Goal: Browse casually

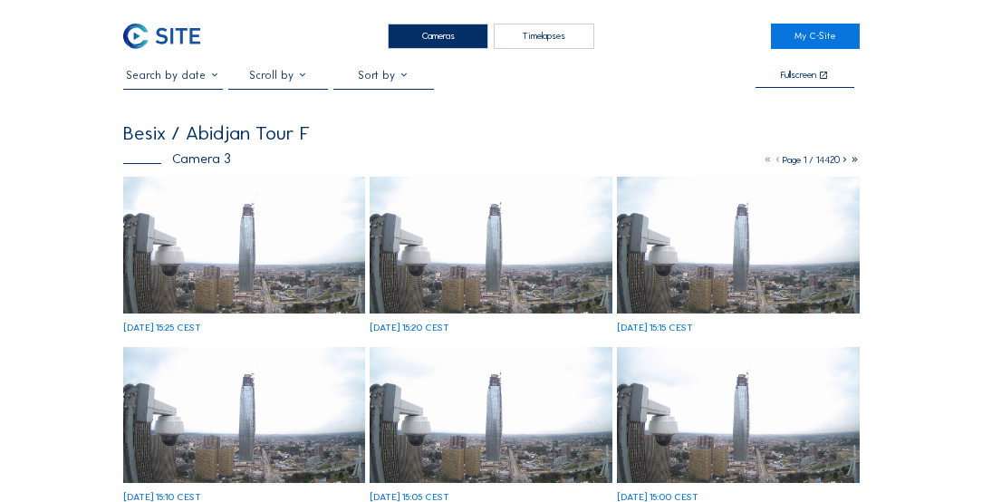
click at [431, 34] on div "Cameras" at bounding box center [438, 37] width 101 height 26
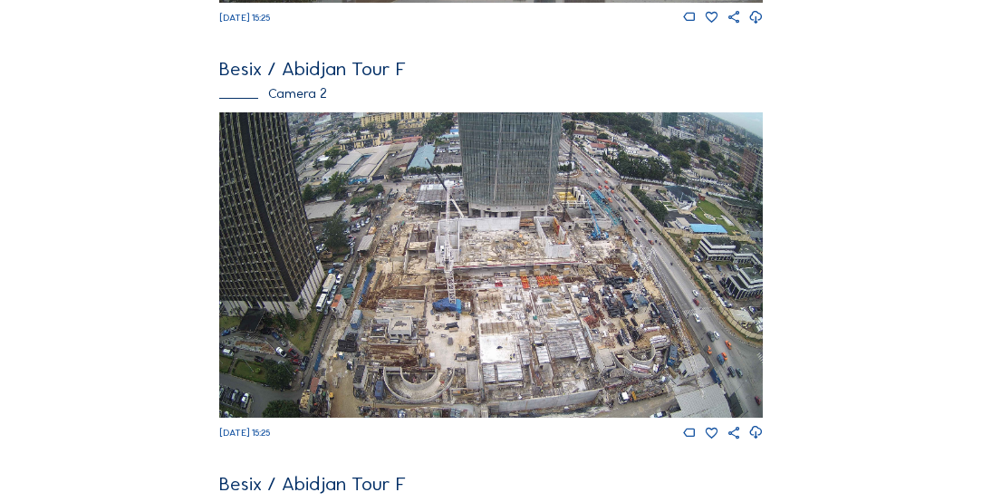
scroll to position [466, 0]
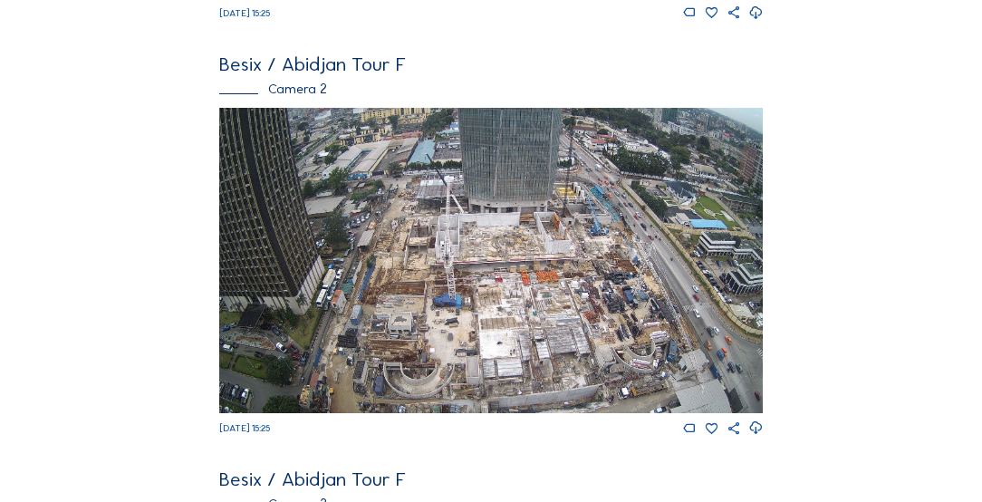
click at [524, 390] on img at bounding box center [490, 260] width 543 height 305
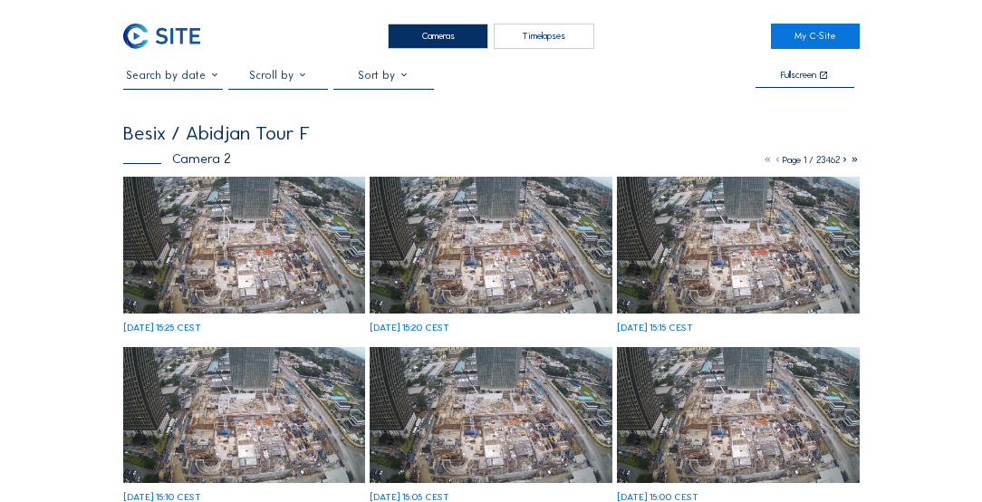
click at [215, 221] on img at bounding box center [244, 245] width 242 height 136
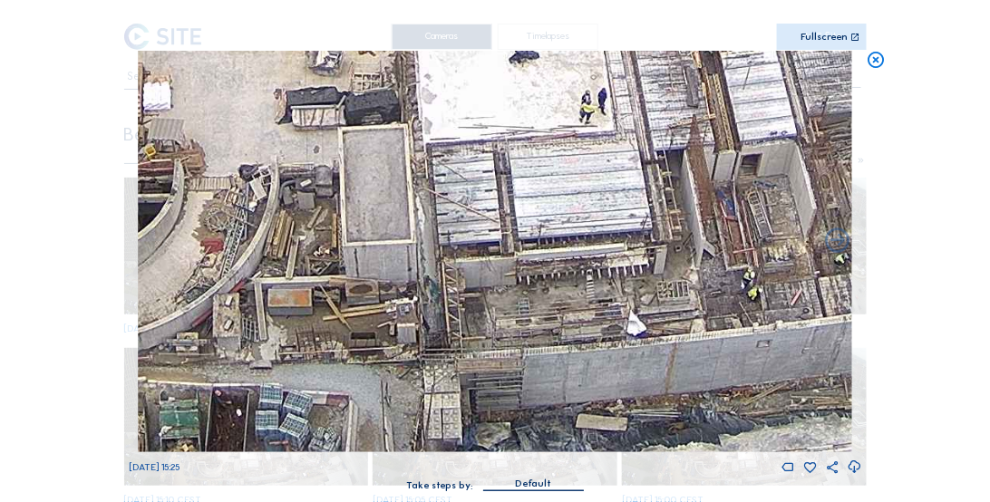
drag, startPoint x: 498, startPoint y: 403, endPoint x: 540, endPoint y: 363, distance: 59.0
click at [539, 363] on img at bounding box center [495, 251] width 714 height 401
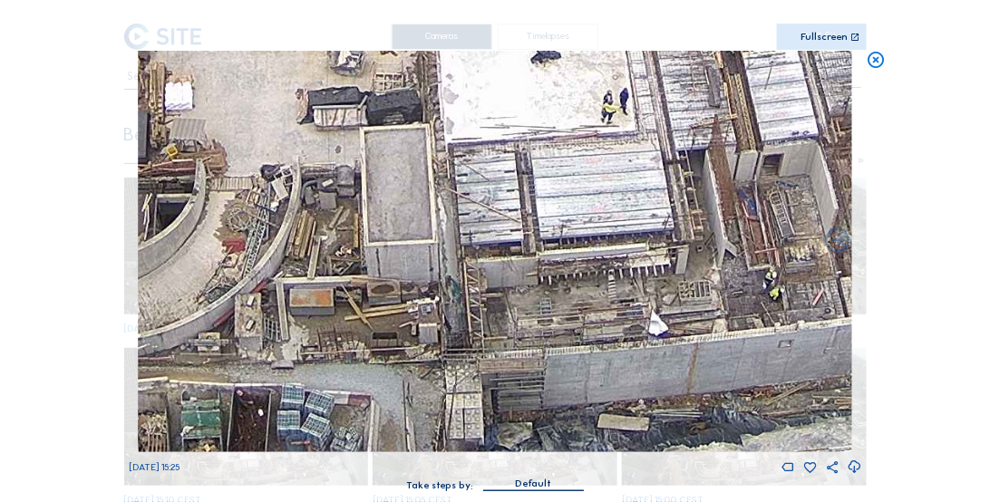
drag, startPoint x: 541, startPoint y: 342, endPoint x: 544, endPoint y: 319, distance: 22.8
click at [544, 319] on img at bounding box center [495, 251] width 714 height 401
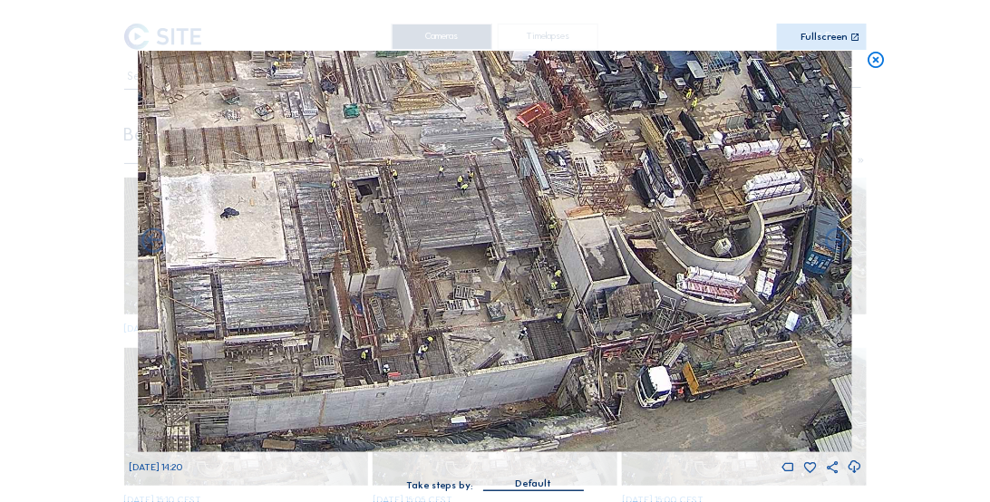
drag, startPoint x: 733, startPoint y: 367, endPoint x: 411, endPoint y: 372, distance: 321.8
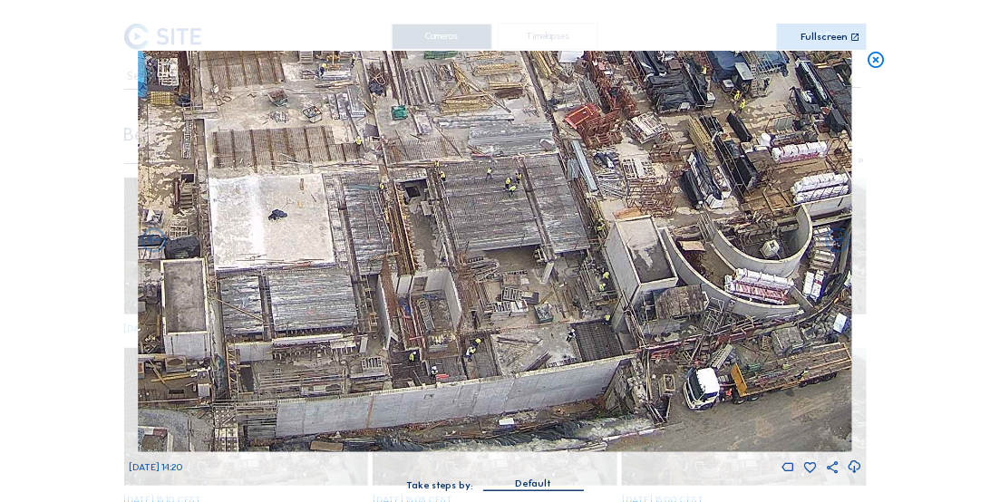
drag, startPoint x: 276, startPoint y: 392, endPoint x: 324, endPoint y: 395, distance: 49.0
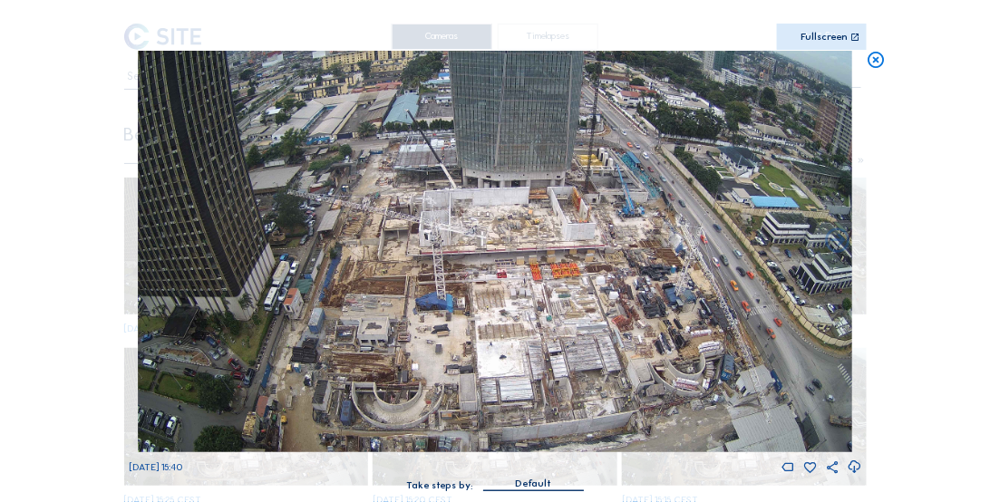
click at [290, 312] on div "Scroll to travel through time | Press 'Alt' Button + Scroll to Zoom | Click and…" at bounding box center [495, 251] width 990 height 502
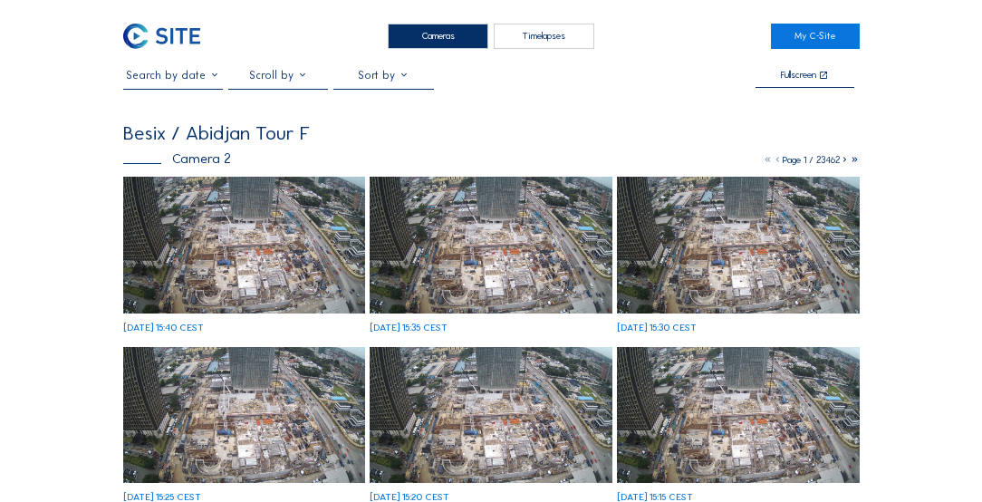
click at [233, 347] on img at bounding box center [244, 415] width 242 height 136
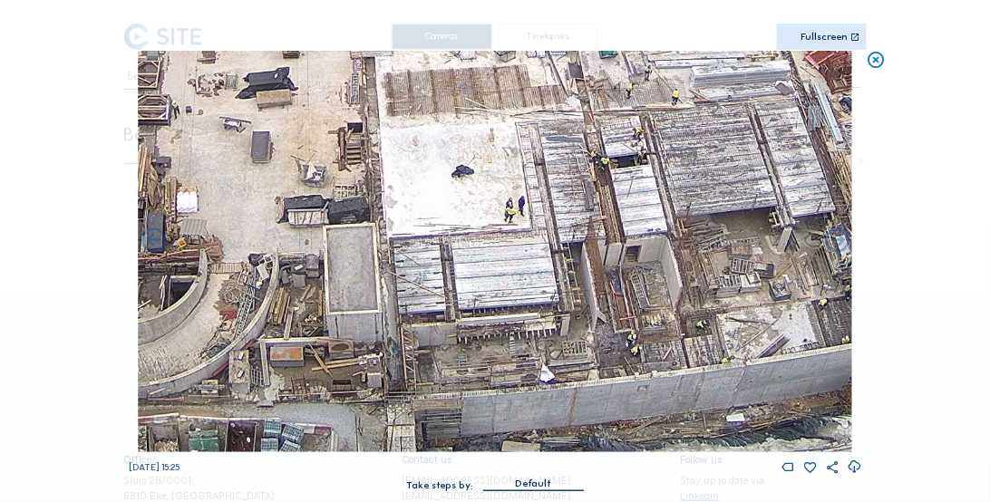
drag, startPoint x: 543, startPoint y: 411, endPoint x: 537, endPoint y: 373, distance: 37.7
click at [537, 373] on img at bounding box center [495, 251] width 714 height 401
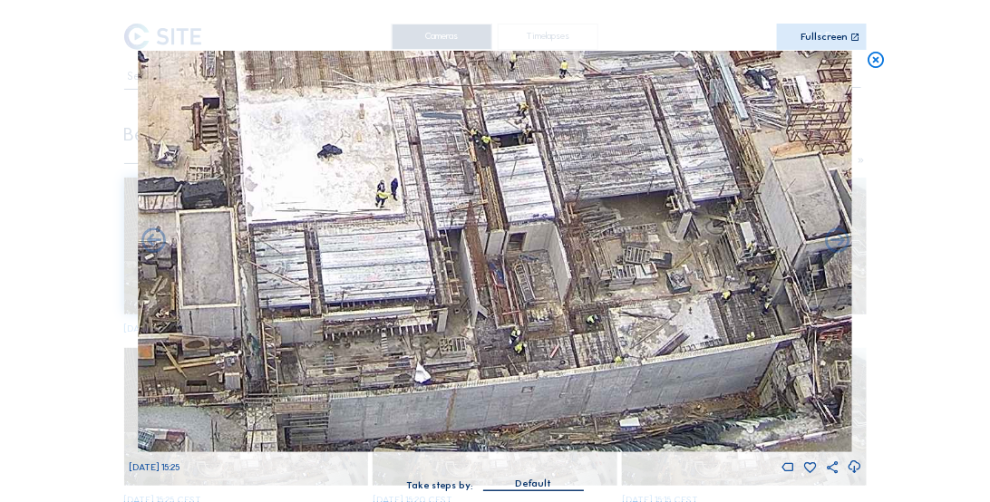
drag, startPoint x: 740, startPoint y: 336, endPoint x: 646, endPoint y: 339, distance: 94.3
click at [646, 339] on img at bounding box center [495, 251] width 714 height 401
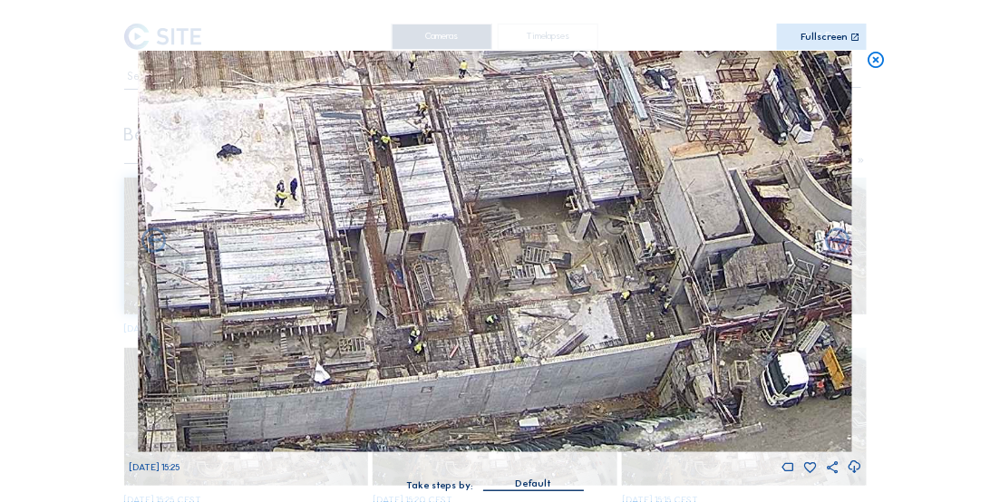
drag, startPoint x: 746, startPoint y: 321, endPoint x: 645, endPoint y: 321, distance: 100.6
click at [645, 321] on img at bounding box center [495, 251] width 714 height 401
